Goal: Communication & Community: Answer question/provide support

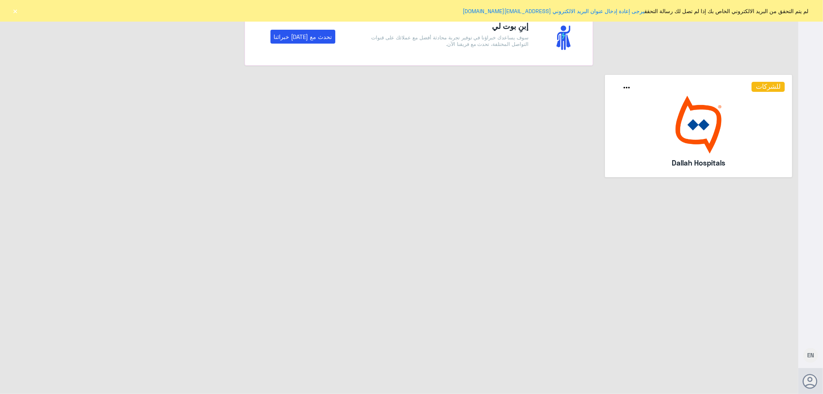
click at [14, 9] on button "×" at bounding box center [16, 11] width 8 height 8
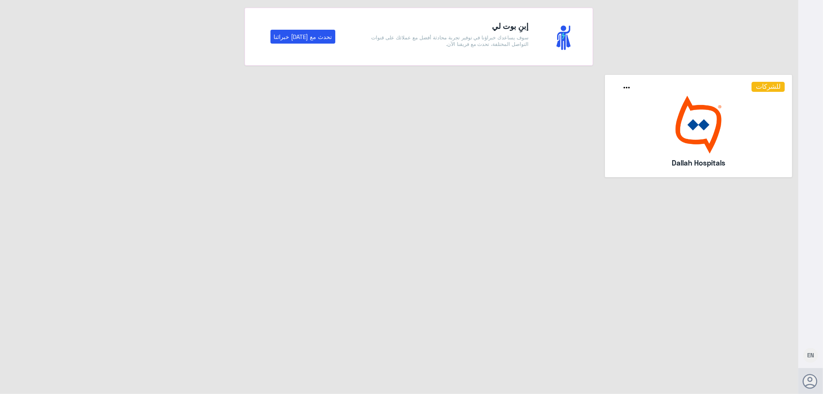
click at [719, 125] on img at bounding box center [699, 125] width 173 height 58
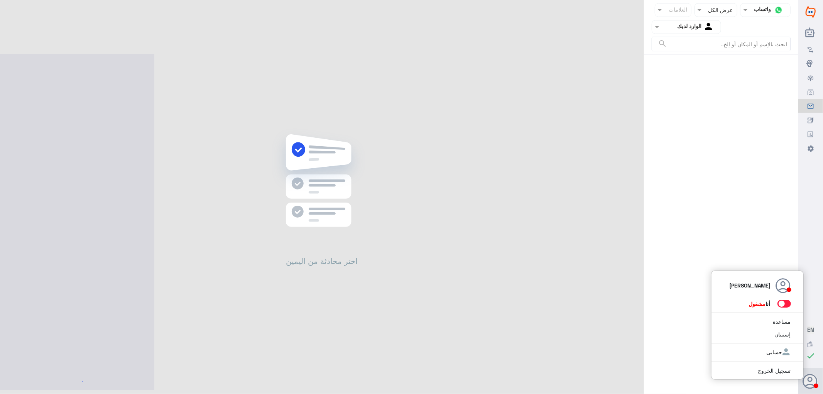
click at [782, 303] on span at bounding box center [785, 304] width 14 height 8
click at [0, 0] on input "checkbox" at bounding box center [0, 0] width 0 height 0
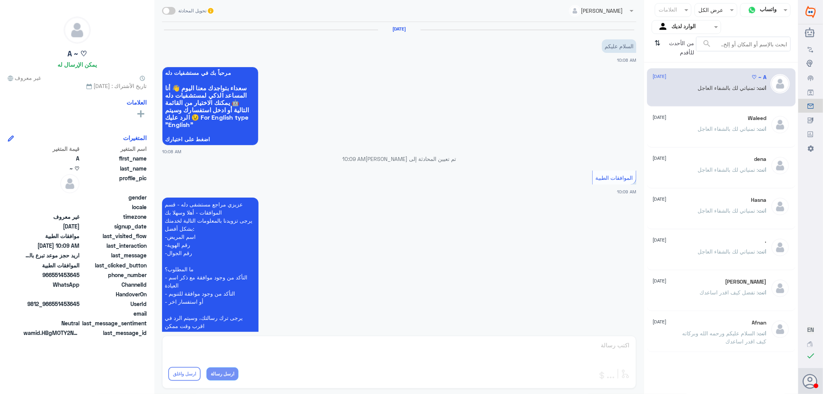
scroll to position [180, 0]
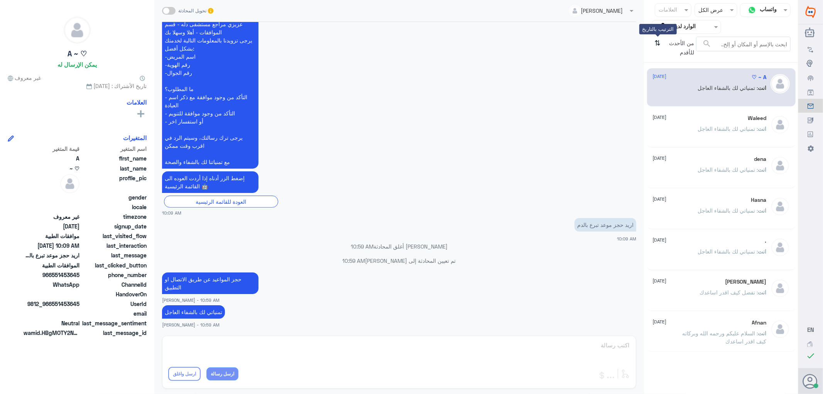
click at [657, 43] on icon "⇅" at bounding box center [658, 47] width 6 height 20
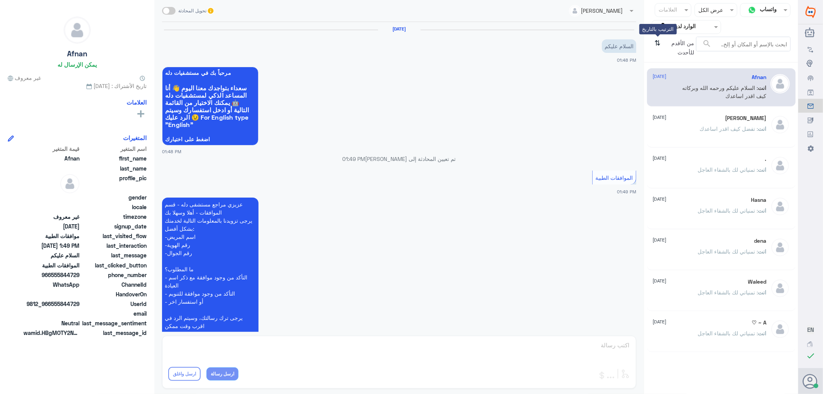
scroll to position [102, 0]
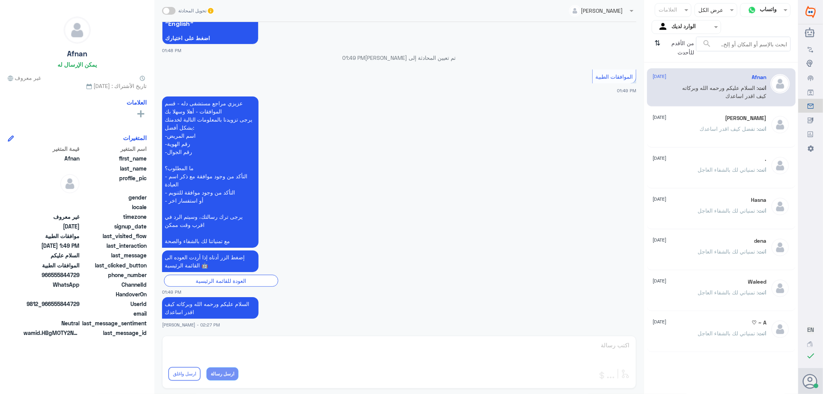
click at [742, 329] on p "انت : تمنياتي لك بالشفاء العاجل" at bounding box center [732, 338] width 69 height 19
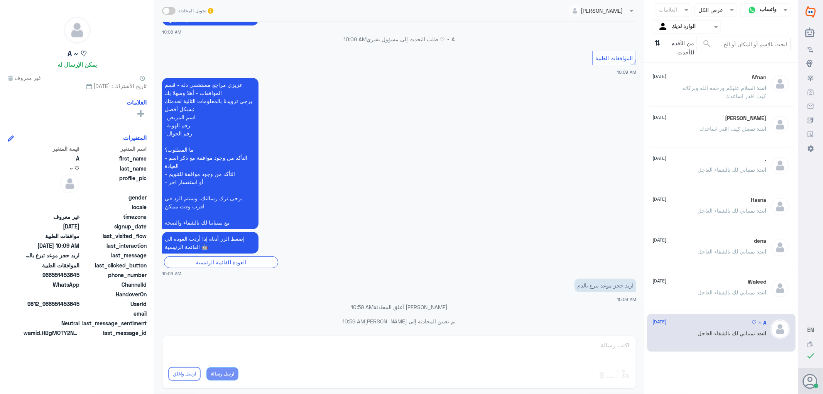
scroll to position [180, 0]
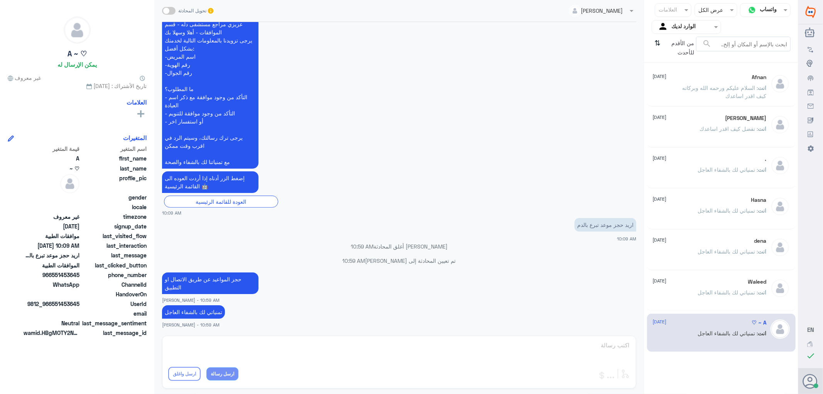
click at [703, 281] on div "Waleed [DATE]" at bounding box center [710, 282] width 114 height 7
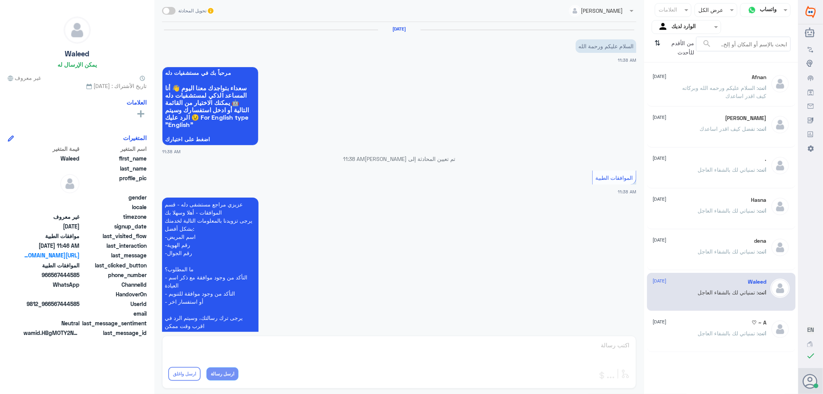
click at [696, 250] on div "انت : تمنياتي لك بالشفاء العاجل" at bounding box center [710, 257] width 114 height 17
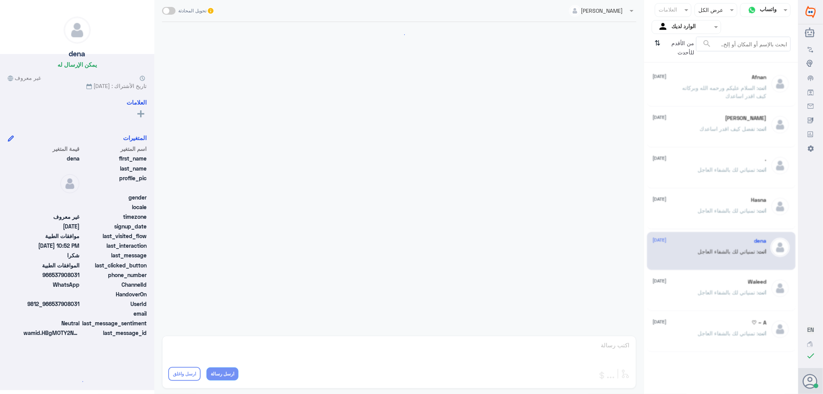
scroll to position [209, 0]
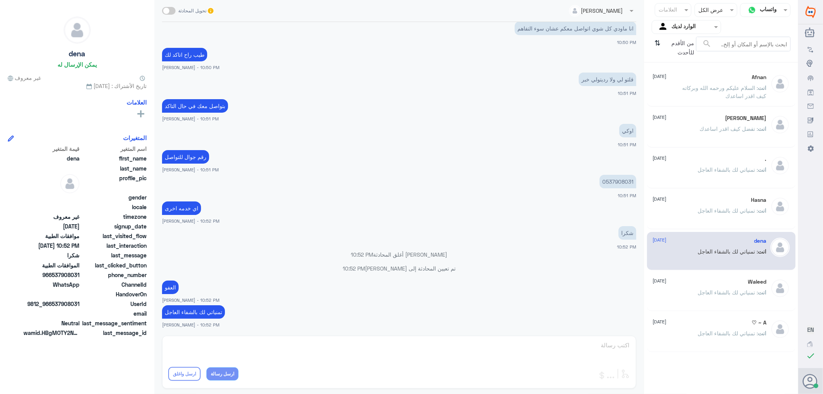
click at [696, 206] on div "Hasna [DATE] انت : تمنياتي لك بالشفاء العاجل" at bounding box center [710, 211] width 114 height 29
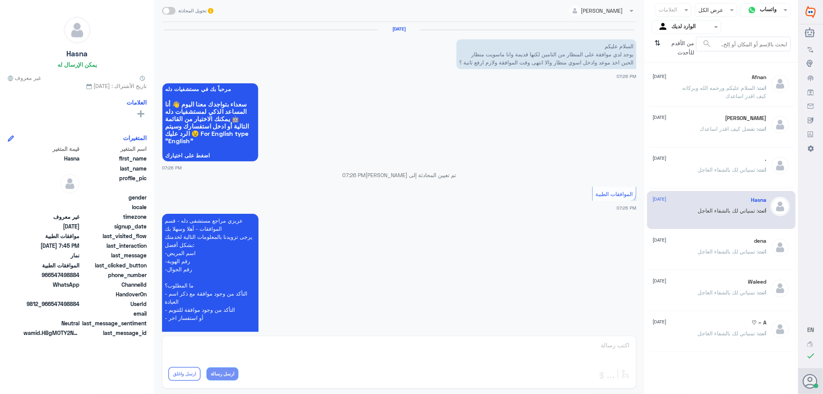
scroll to position [344, 0]
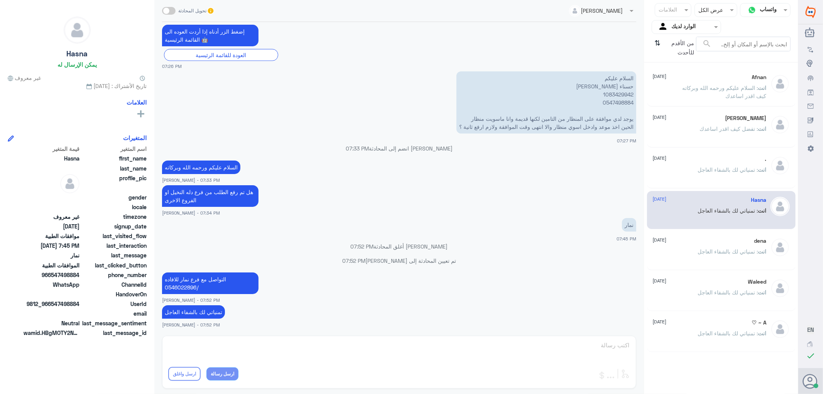
click at [711, 166] on p "انت : تمنياتي لك بالشفاء العاجل" at bounding box center [732, 175] width 69 height 19
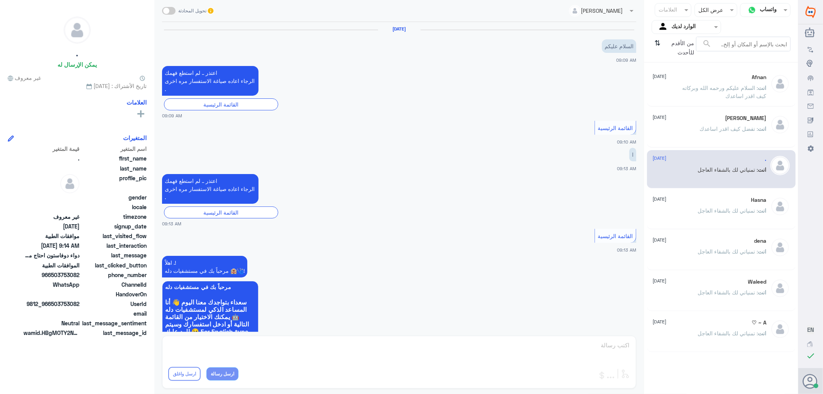
scroll to position [421, 0]
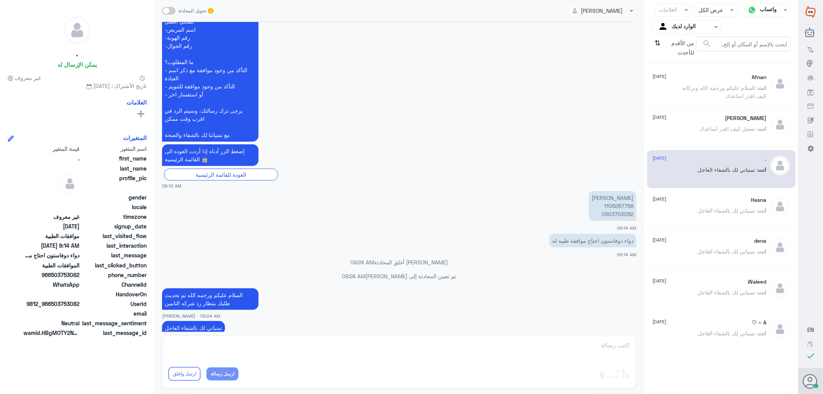
click at [680, 24] on input "text" at bounding box center [693, 26] width 42 height 9
click at [672, 72] on div "الوارد لديك" at bounding box center [686, 79] width 69 height 18
click at [666, 27] on div at bounding box center [686, 26] width 69 height 9
click at [678, 68] on لديك "الوارد لديك" at bounding box center [690, 68] width 24 height 7
